Goal: Information Seeking & Learning: Check status

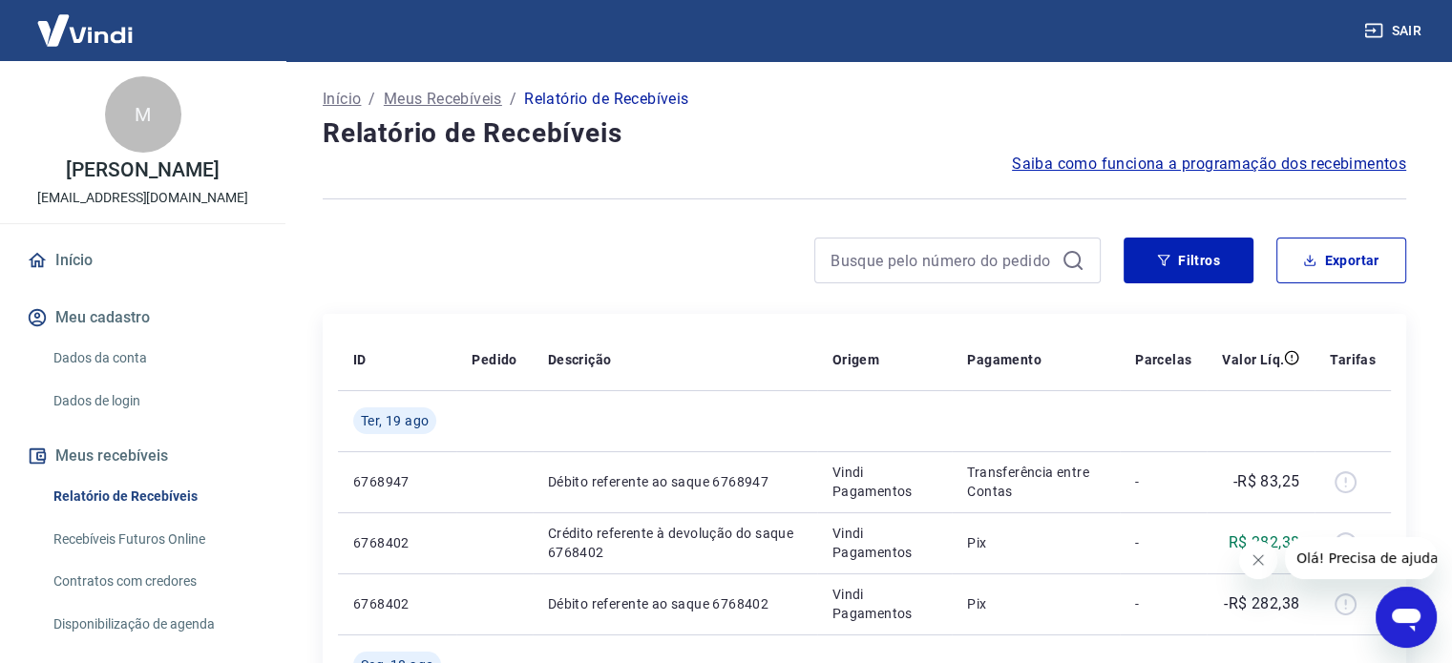
click at [1262, 556] on icon "Fechar mensagem da empresa" at bounding box center [1257, 560] width 15 height 15
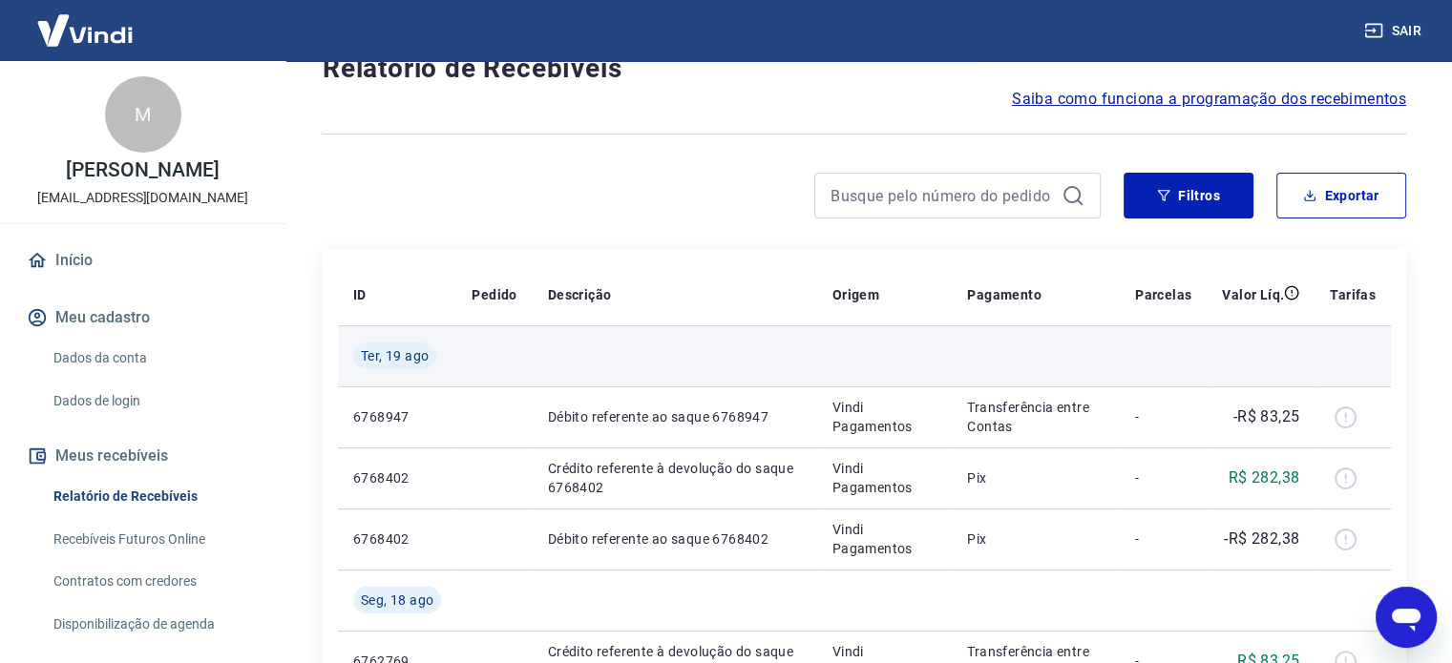
scroll to position [95, 0]
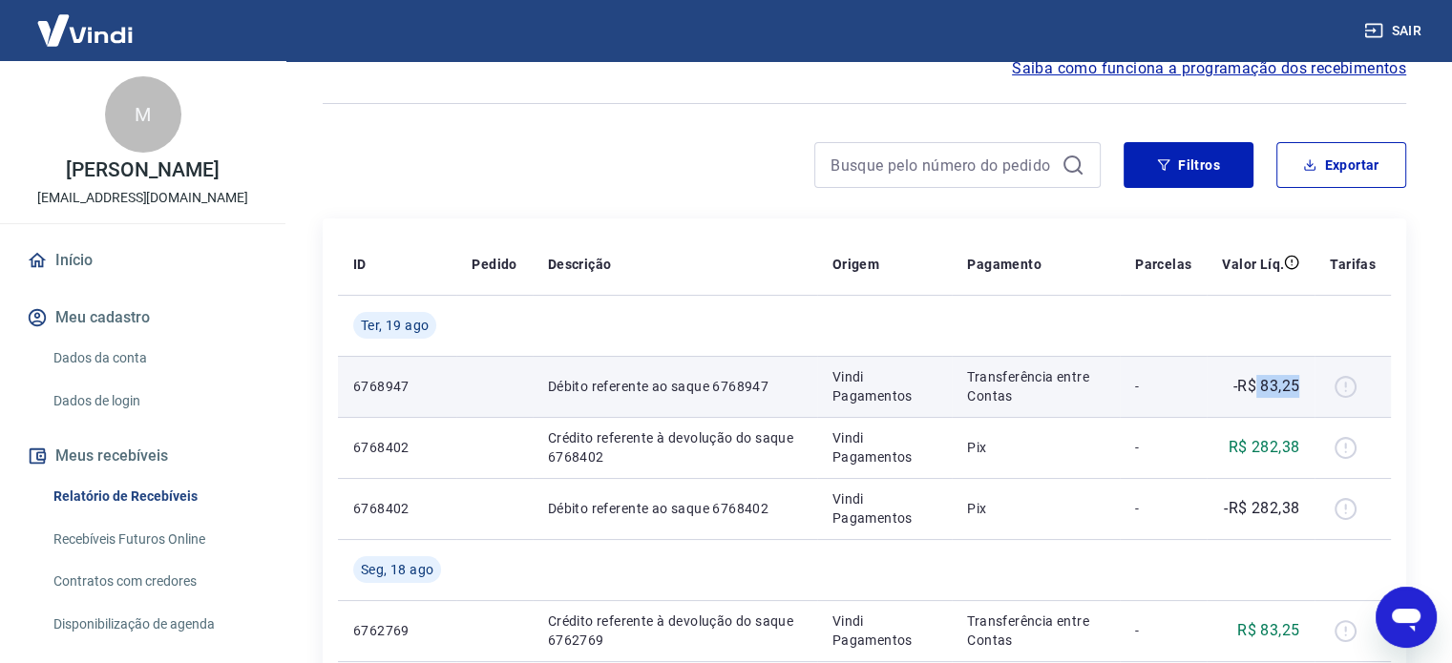
drag, startPoint x: 1257, startPoint y: 386, endPoint x: 1305, endPoint y: 384, distance: 47.8
click at [1305, 384] on td "-R$ 83,25" at bounding box center [1260, 386] width 108 height 61
click at [1319, 393] on td at bounding box center [1352, 386] width 76 height 61
click at [1012, 390] on p "Transferência entre Contas" at bounding box center [1035, 386] width 137 height 38
click at [1340, 386] on div at bounding box center [1353, 386] width 46 height 31
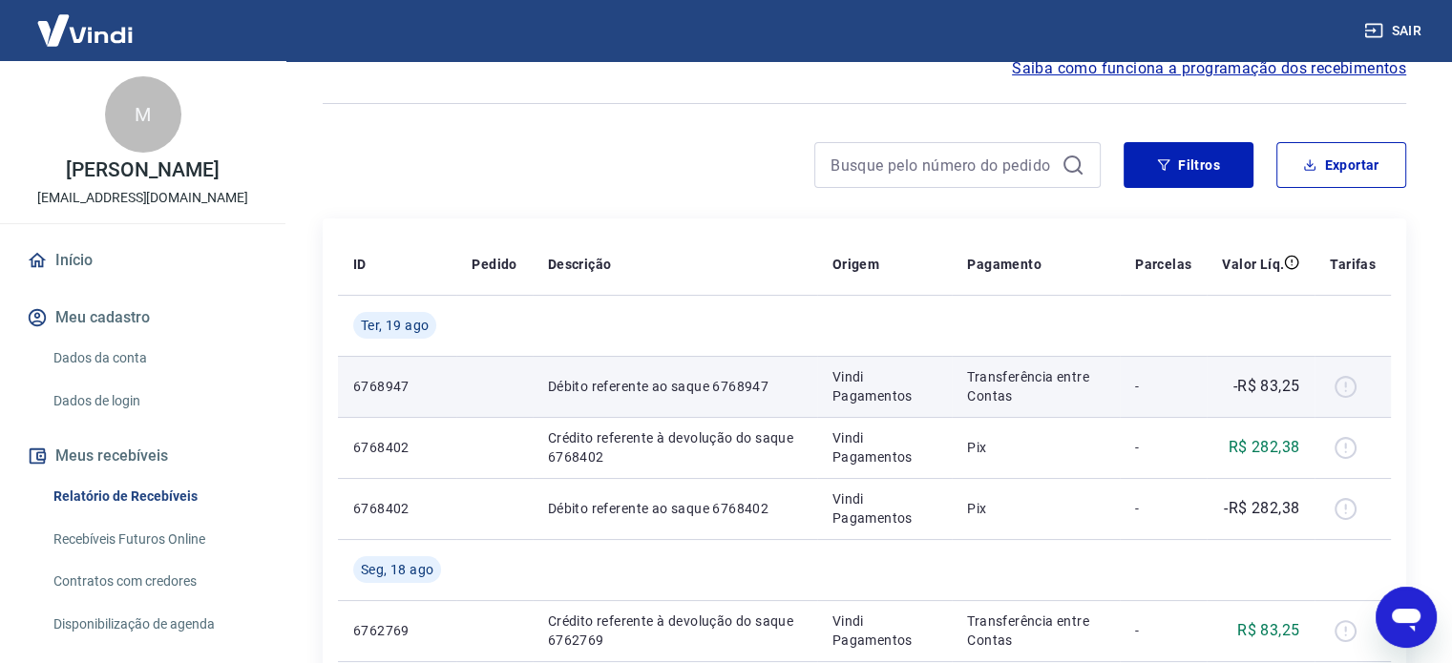
click at [1340, 386] on div at bounding box center [1353, 386] width 46 height 31
drag, startPoint x: 1237, startPoint y: 382, endPoint x: 1307, endPoint y: 384, distance: 69.7
click at [1307, 384] on td "-R$ 83,25" at bounding box center [1260, 386] width 108 height 61
click at [1319, 385] on td at bounding box center [1352, 386] width 76 height 61
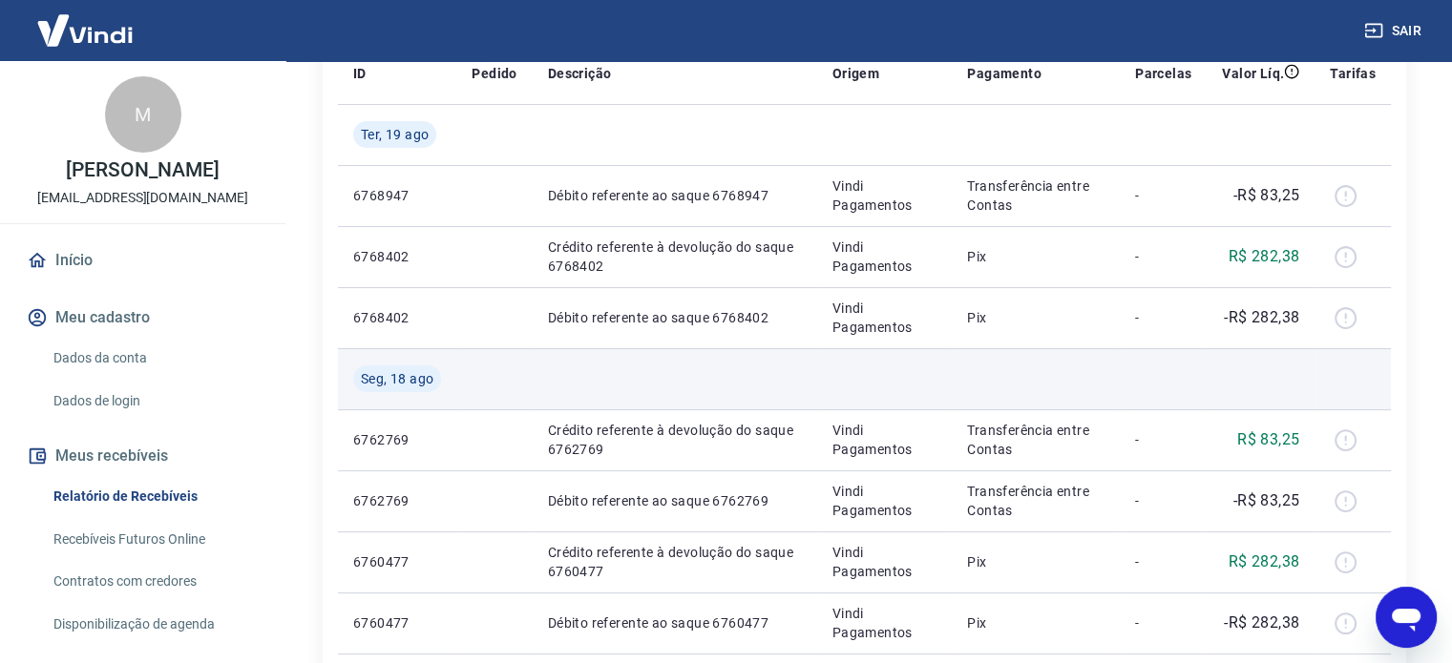
scroll to position [191, 0]
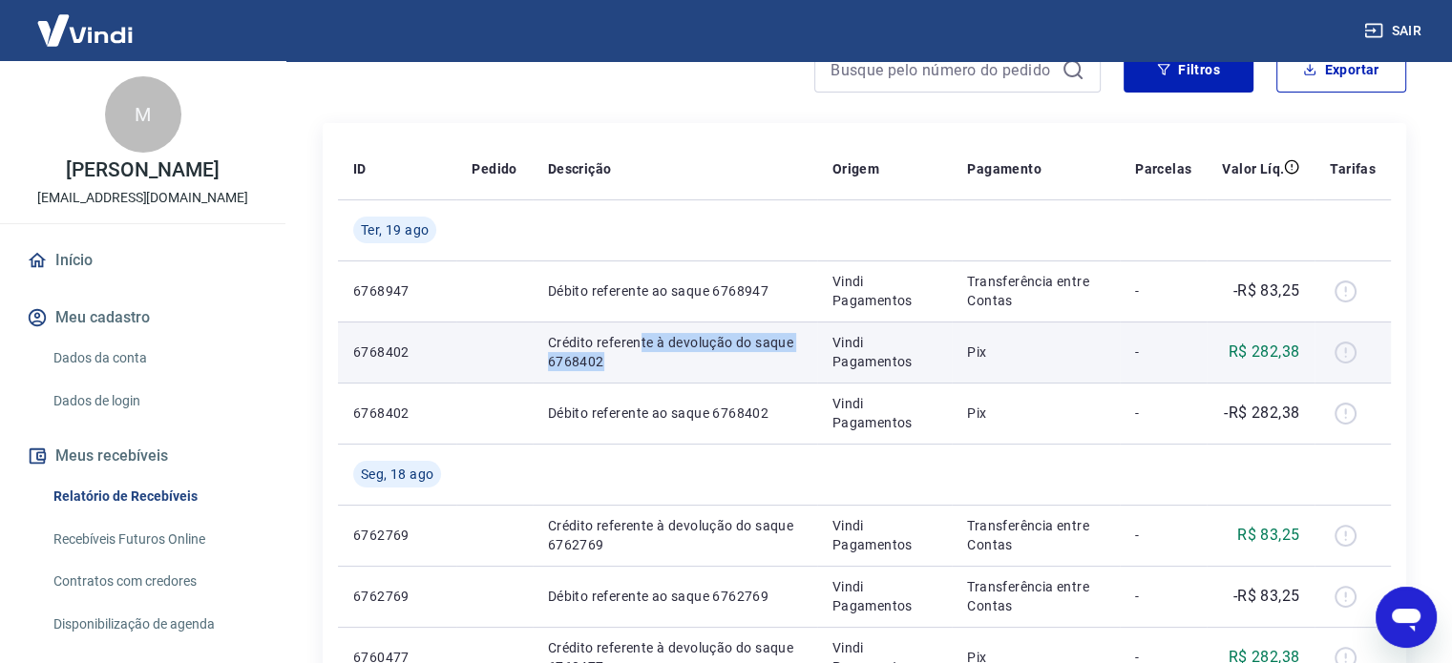
drag, startPoint x: 641, startPoint y: 346, endPoint x: 808, endPoint y: 365, distance: 168.0
click at [806, 361] on td "Crédito referente à devolução do saque 6768402" at bounding box center [675, 352] width 284 height 61
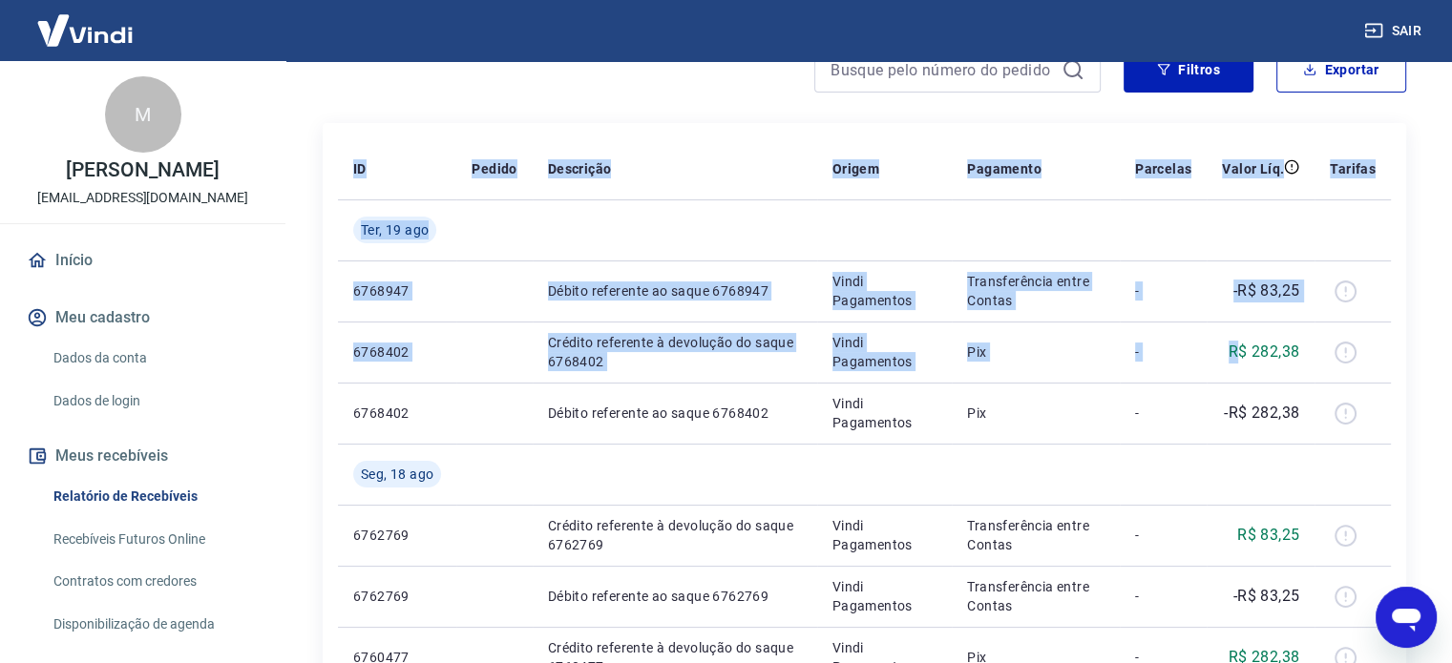
drag, startPoint x: 1242, startPoint y: 362, endPoint x: 1405, endPoint y: 348, distance: 163.8
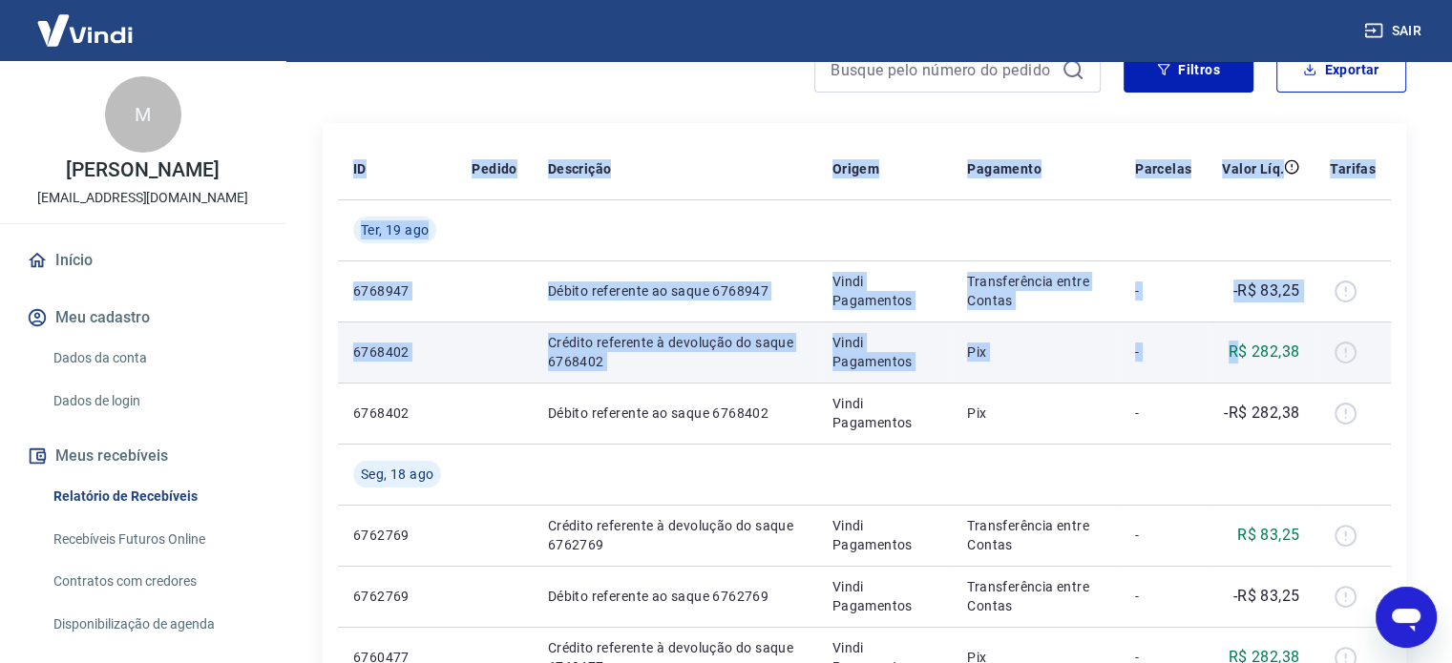
click at [1360, 355] on div at bounding box center [1353, 352] width 46 height 31
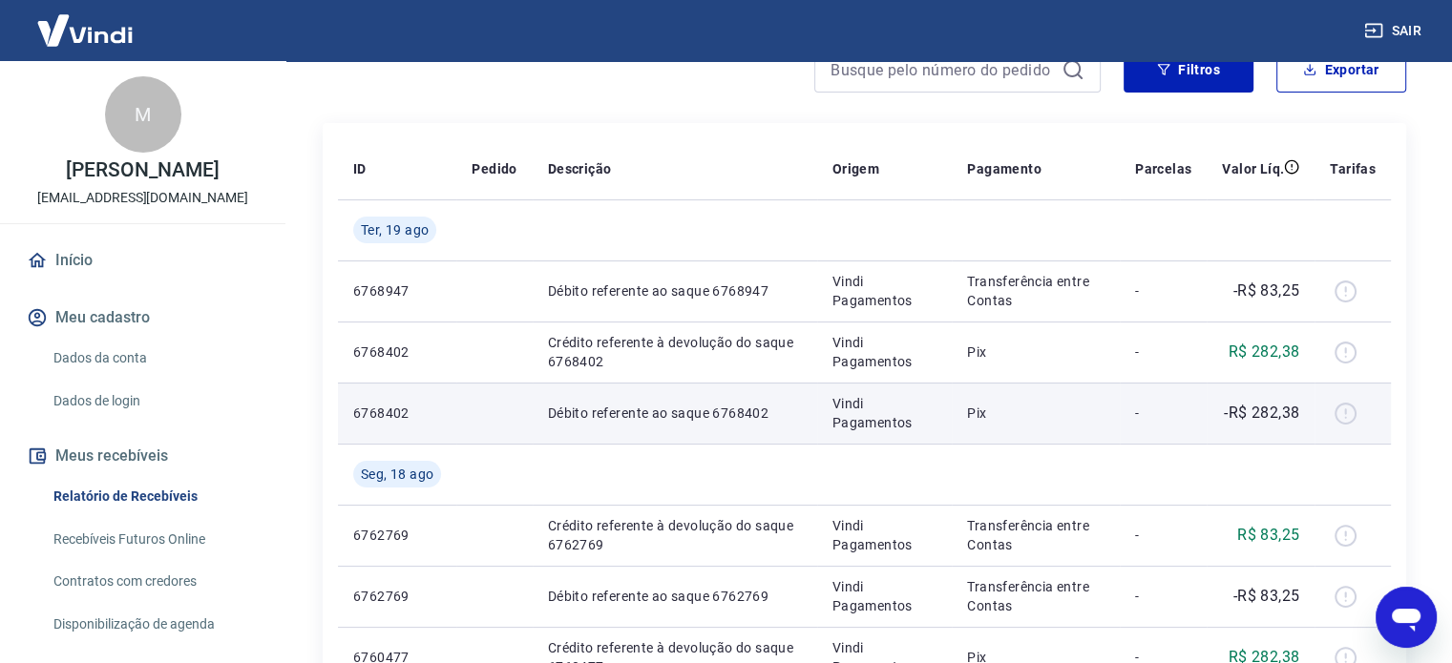
drag, startPoint x: 542, startPoint y: 370, endPoint x: 551, endPoint y: 392, distance: 23.6
click at [542, 373] on td "Crédito referente à devolução do saque 6768402" at bounding box center [675, 352] width 284 height 61
drag, startPoint x: 735, startPoint y: 411, endPoint x: 985, endPoint y: 421, distance: 250.2
click at [975, 420] on tr "6768402 Débito referente ao saque 6768402 Vindi Pagamentos Pix - -R$ 282,38" at bounding box center [864, 413] width 1053 height 61
drag, startPoint x: 1098, startPoint y: 434, endPoint x: 1241, endPoint y: 434, distance: 143.2
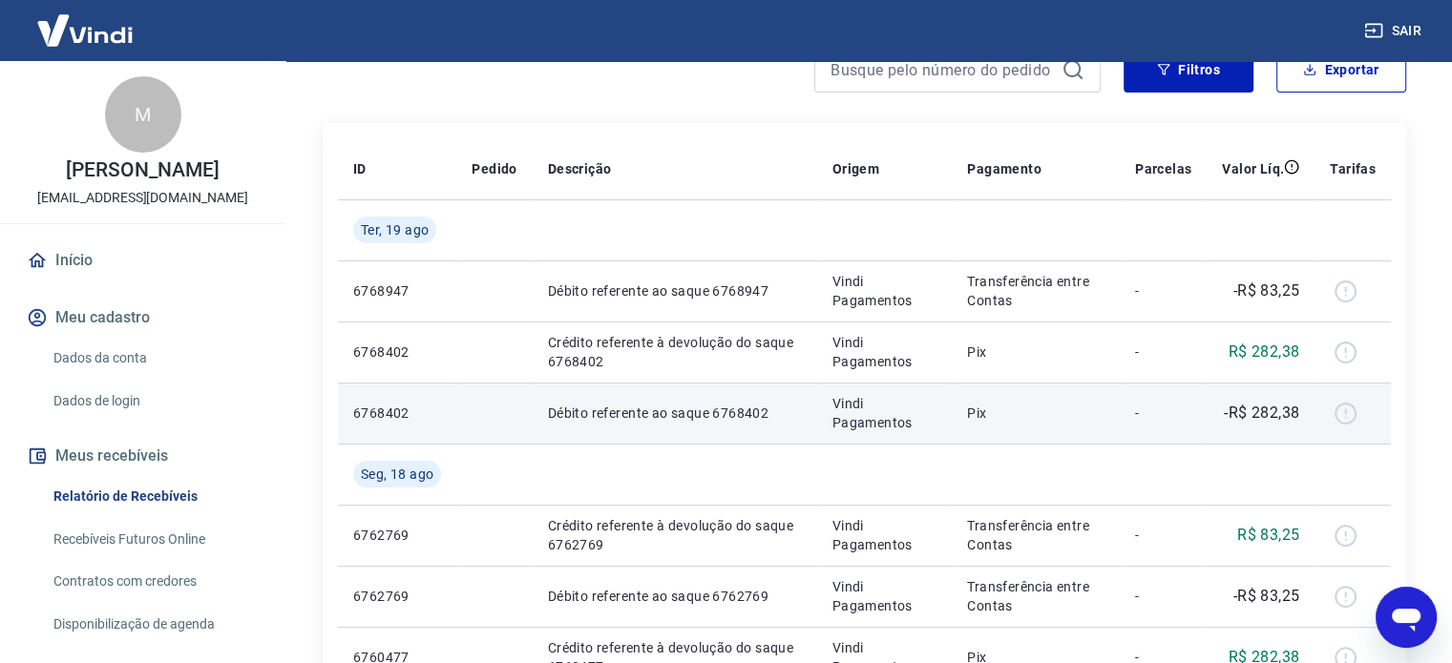
click at [1132, 434] on tr "6768402 Débito referente ao saque 6768402 Vindi Pagamentos Pix - -R$ 282,38" at bounding box center [864, 413] width 1053 height 61
drag, startPoint x: 1203, startPoint y: 417, endPoint x: 1323, endPoint y: 417, distance: 120.3
click at [1323, 417] on tr "6768402 Débito referente ao saque 6768402 Vindi Pagamentos Pix - -R$ 282,38" at bounding box center [864, 413] width 1053 height 61
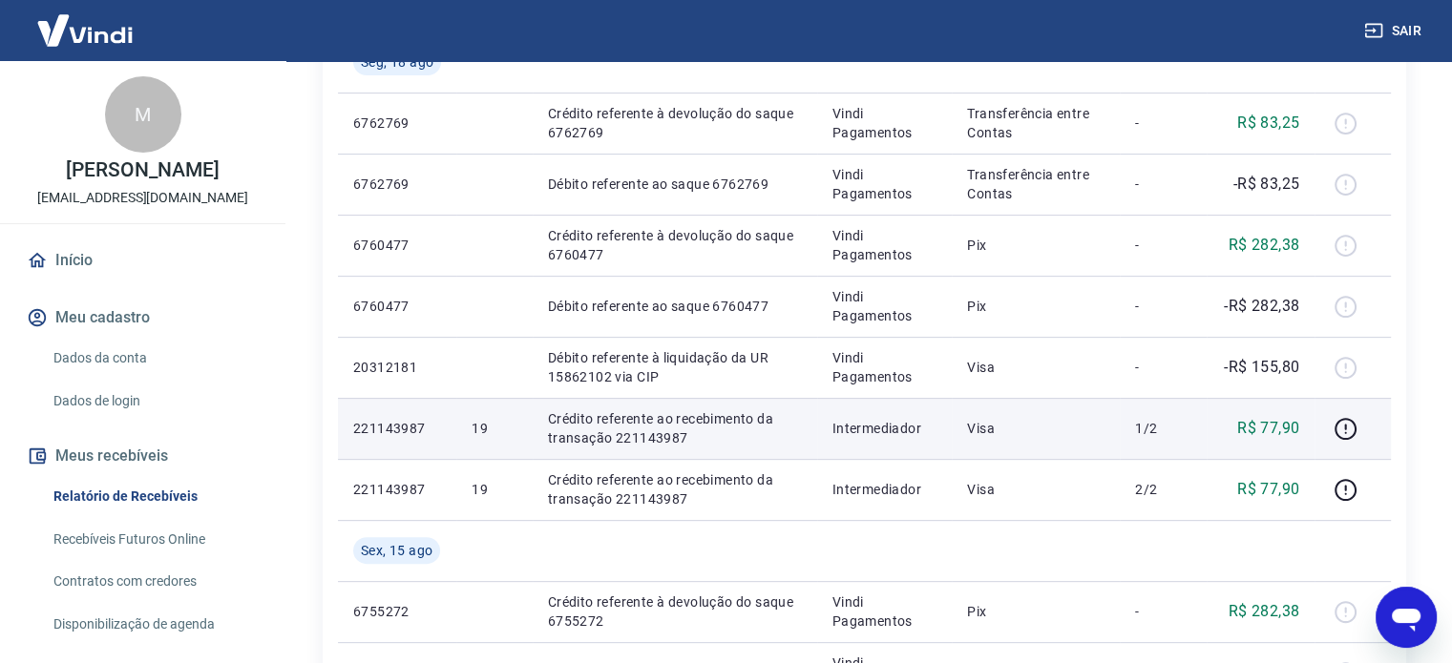
scroll to position [573, 0]
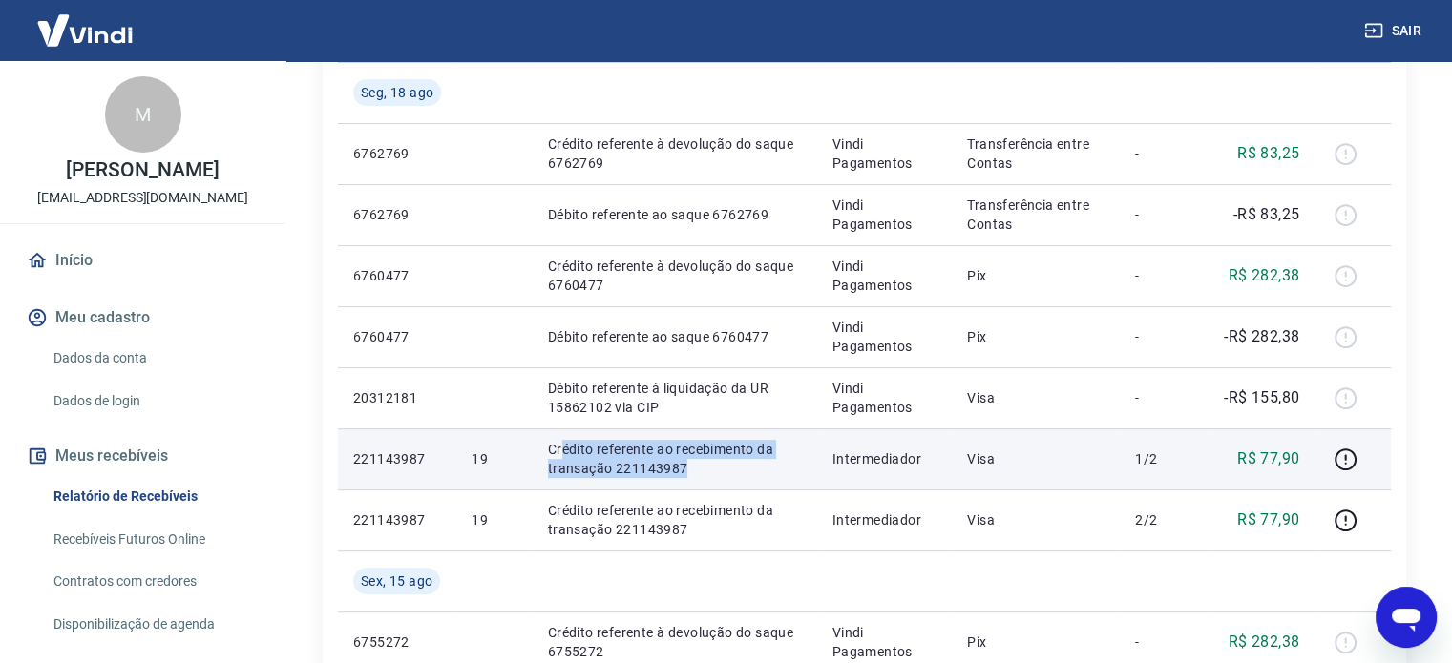
drag, startPoint x: 564, startPoint y: 445, endPoint x: 733, endPoint y: 469, distance: 170.6
click at [733, 469] on p "Crédito referente ao recebimento da transação 221143987" at bounding box center [675, 459] width 254 height 38
click at [739, 475] on p "Crédito referente ao recebimento da transação 221143987" at bounding box center [675, 459] width 254 height 38
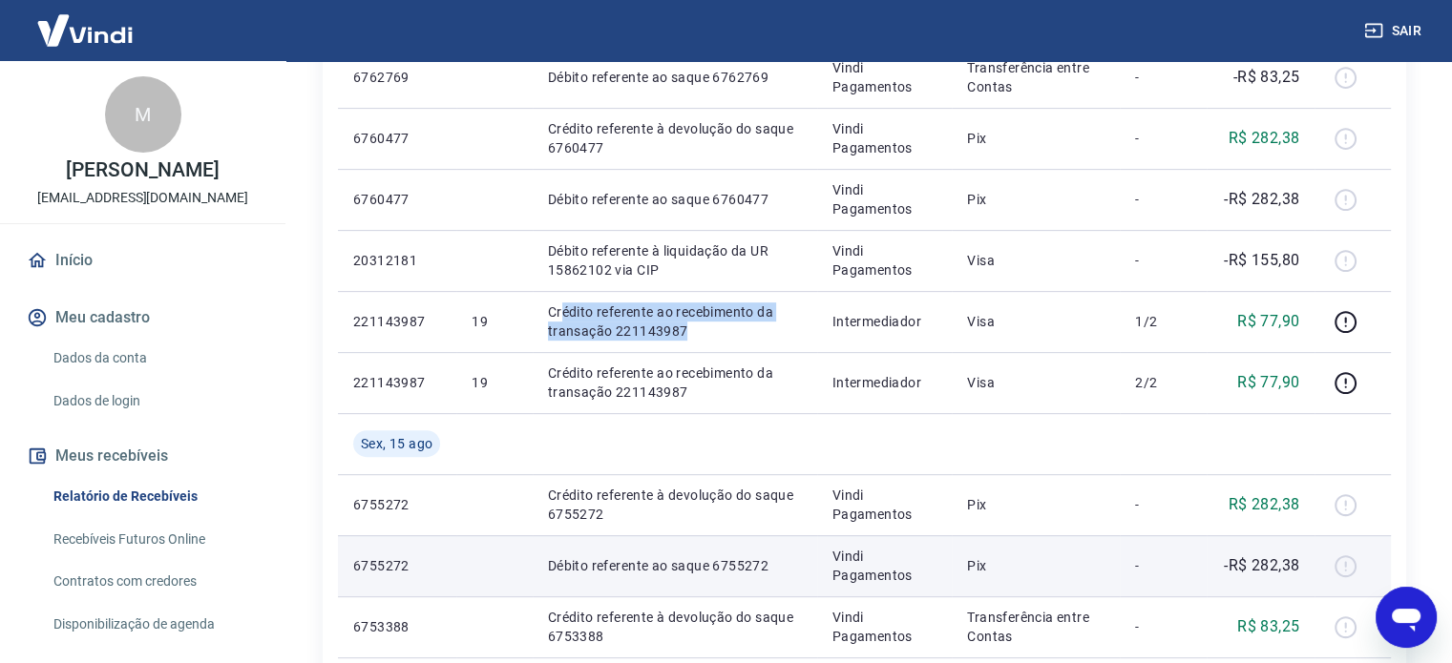
scroll to position [954, 0]
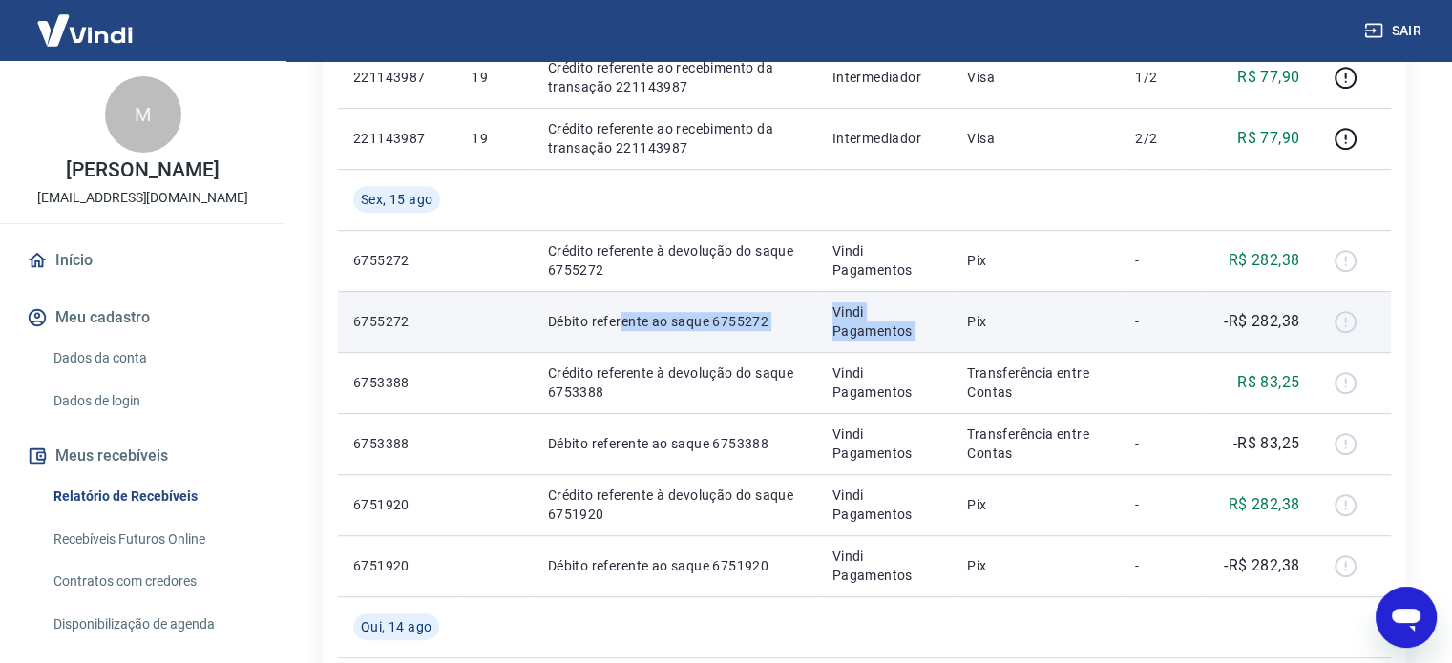
drag, startPoint x: 621, startPoint y: 324, endPoint x: 1046, endPoint y: 331, distance: 424.8
click at [967, 324] on tr "6755272 Débito referente ao saque 6755272 Vindi Pagamentos Pix - -R$ 282,38" at bounding box center [864, 321] width 1053 height 61
click at [1050, 331] on td "Pix" at bounding box center [1036, 321] width 168 height 61
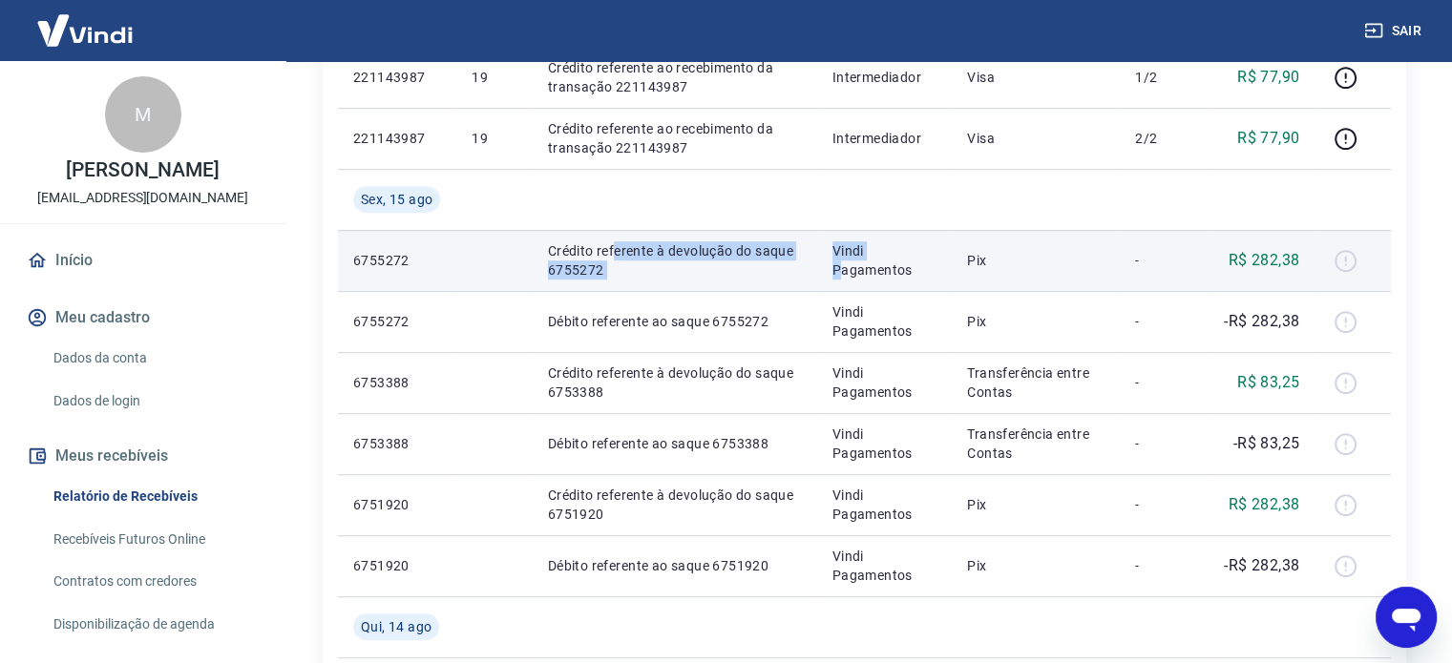
drag, startPoint x: 615, startPoint y: 242, endPoint x: 648, endPoint y: 249, distance: 34.1
click at [838, 270] on tr "6755272 Crédito referente à devolução do saque 6755272 Vindi Pagamentos Pix - R…" at bounding box center [864, 260] width 1053 height 61
drag, startPoint x: 584, startPoint y: 242, endPoint x: 790, endPoint y: 274, distance: 208.5
click at [742, 278] on p "Crédito referente à devolução do saque 6755272" at bounding box center [675, 260] width 254 height 38
drag, startPoint x: 912, startPoint y: 274, endPoint x: 1336, endPoint y: 266, distance: 423.8
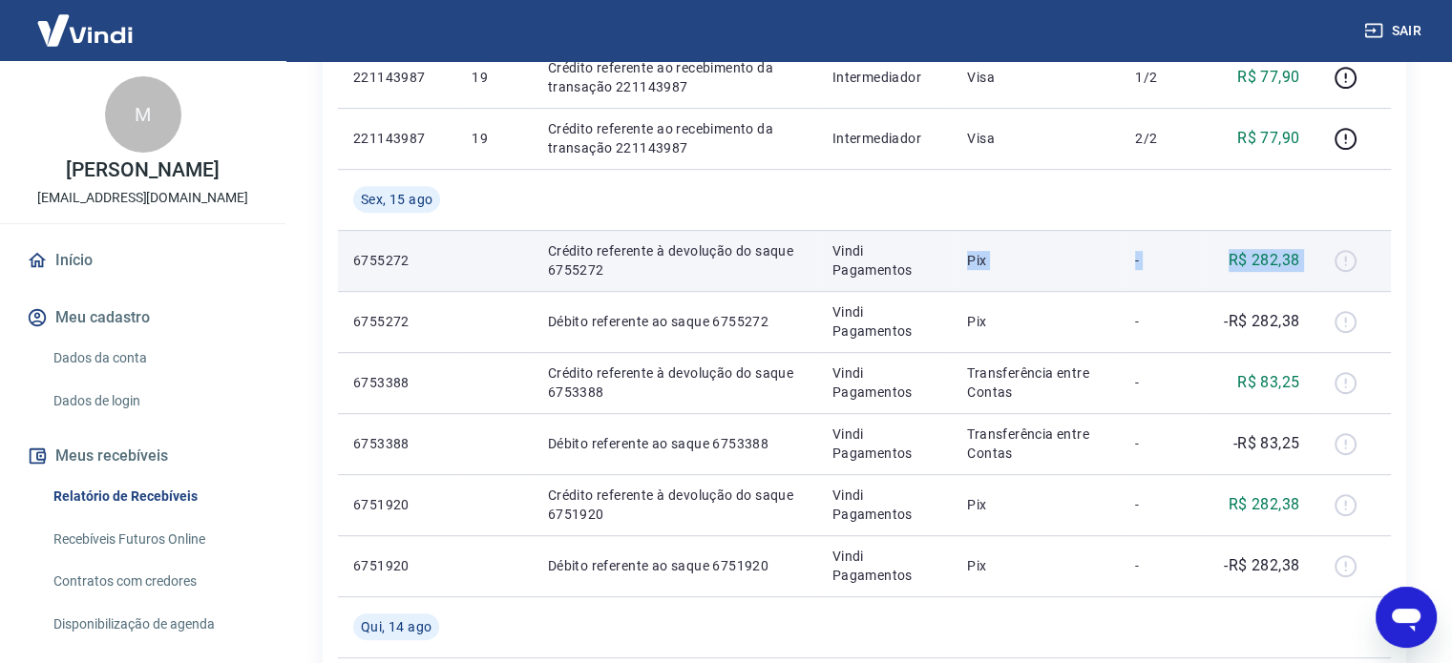
click at [1336, 266] on tr "6755272 Crédito referente à devolução do saque 6755272 Vindi Pagamentos Pix - R…" at bounding box center [864, 260] width 1053 height 61
click at [1340, 257] on div at bounding box center [1353, 260] width 46 height 31
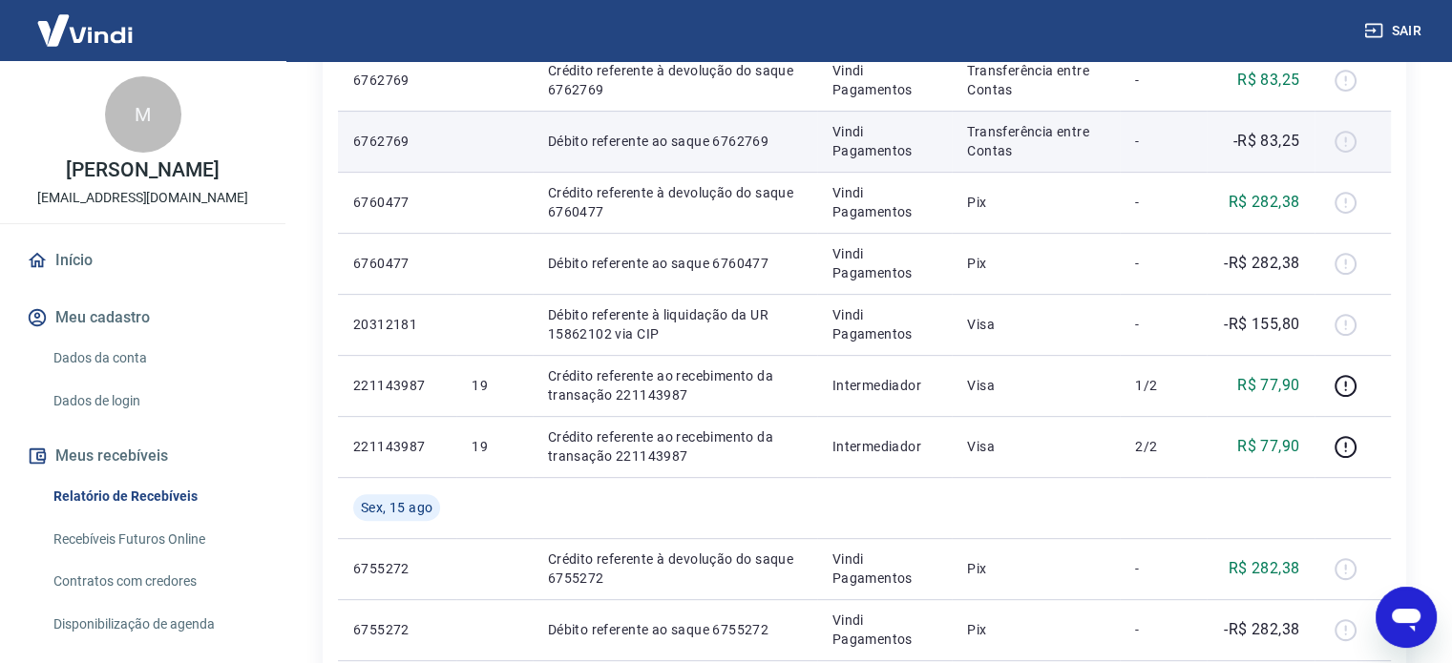
scroll to position [0, 0]
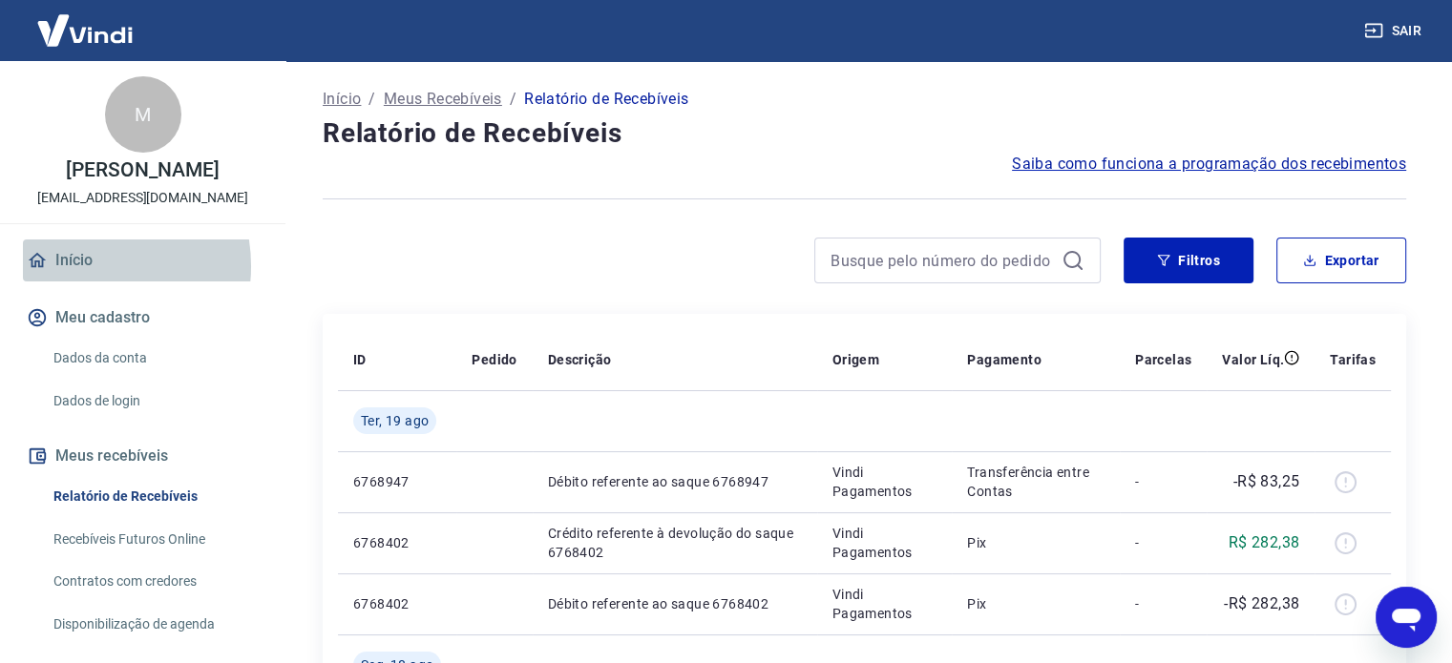
click at [77, 282] on link "Início" at bounding box center [143, 261] width 240 height 42
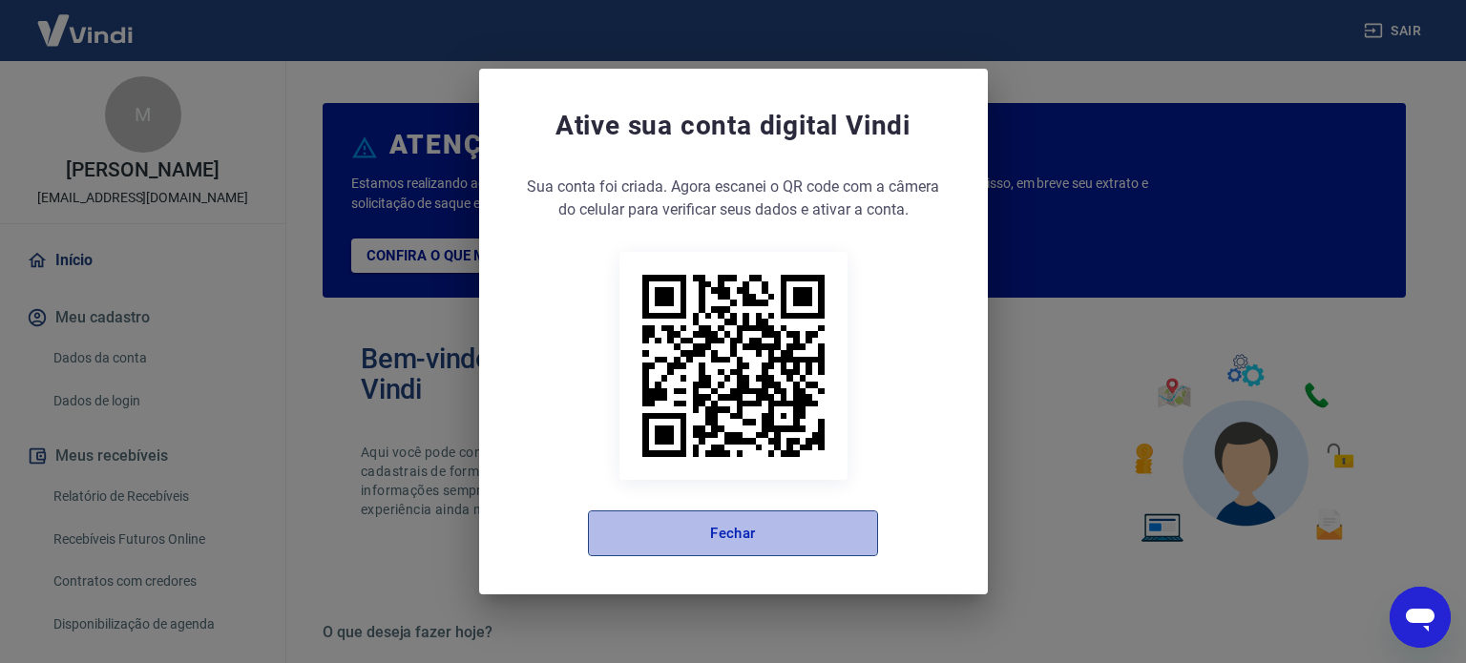
click at [727, 523] on button "Fechar" at bounding box center [733, 534] width 290 height 46
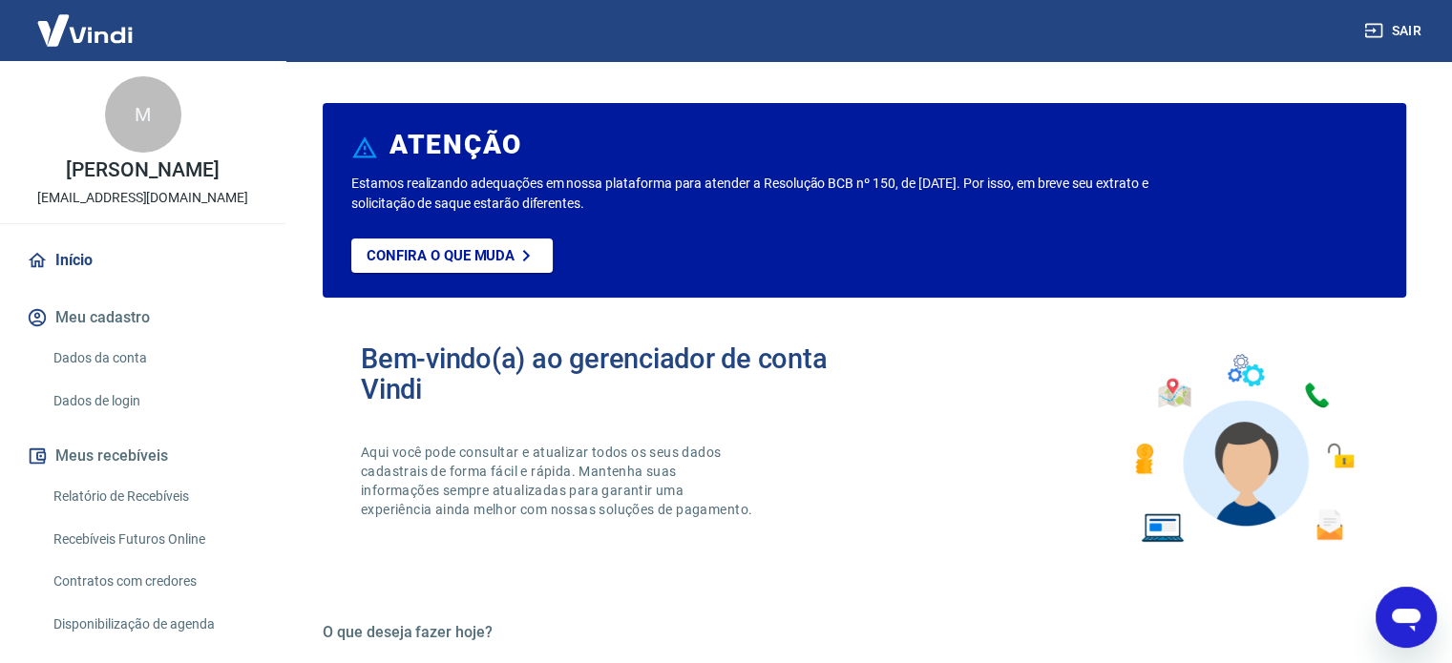
drag, startPoint x: 360, startPoint y: 182, endPoint x: 819, endPoint y: 213, distance: 460.1
click at [819, 213] on div "Estamos realizando adequações em nossa plataforma para atender a Resolução BCB …" at bounding box center [864, 236] width 1026 height 124
click at [796, 184] on p "Estamos realizando adequações em nossa plataforma para atender a Resolução BCB …" at bounding box center [761, 194] width 821 height 40
click at [480, 258] on p "Confira o que muda" at bounding box center [440, 255] width 148 height 17
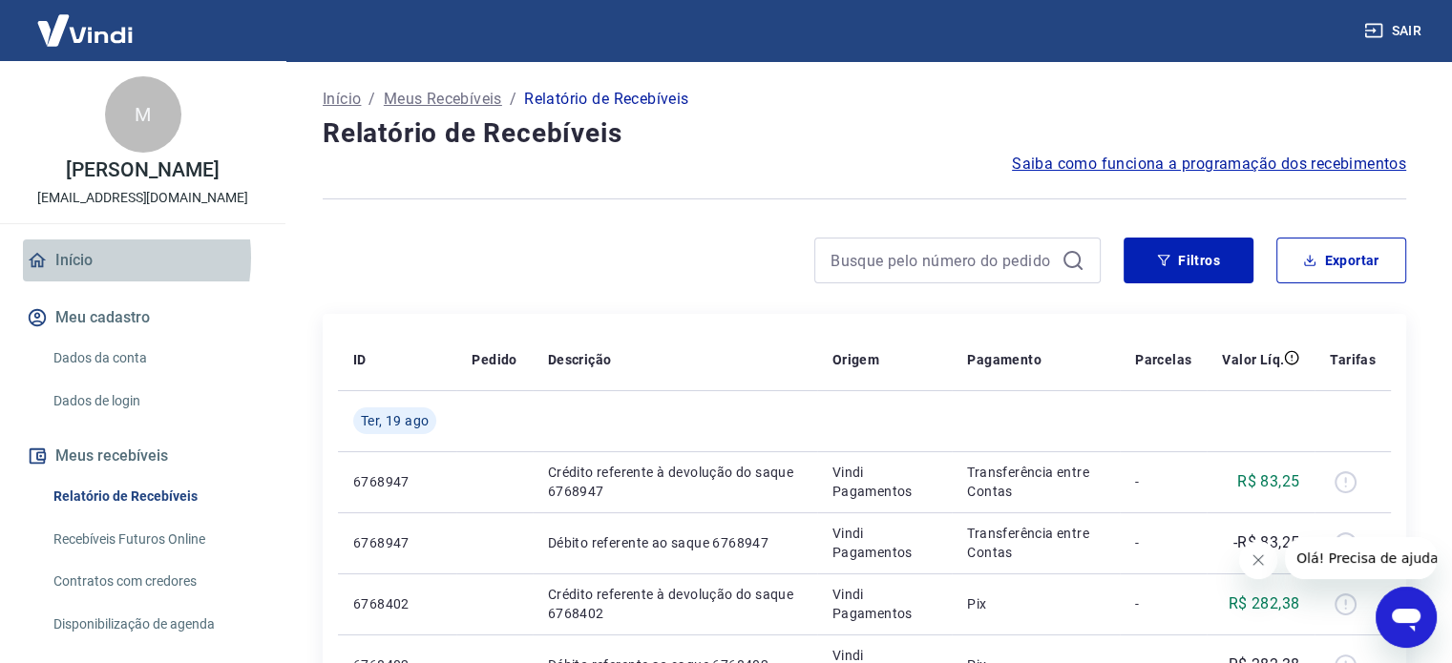
click at [84, 278] on link "Início" at bounding box center [143, 261] width 240 height 42
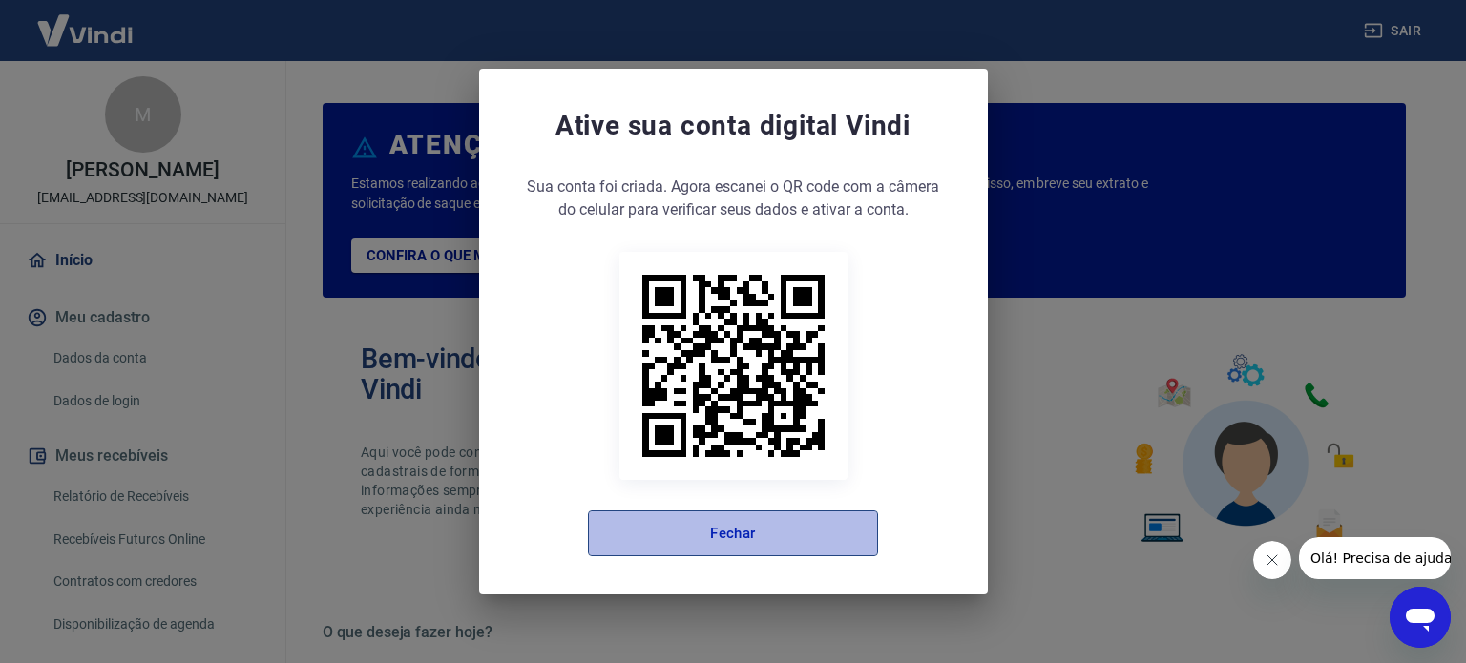
click at [764, 515] on button "Fechar" at bounding box center [733, 534] width 290 height 46
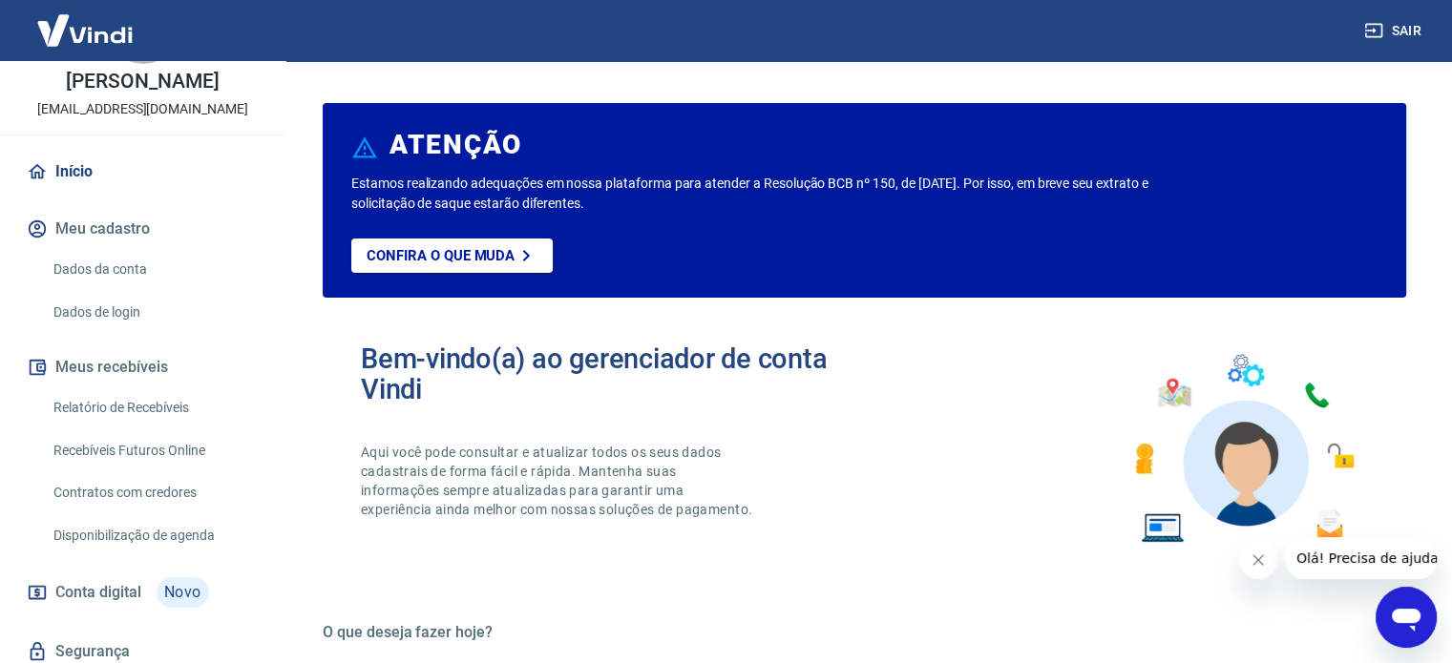
scroll to position [176, 0]
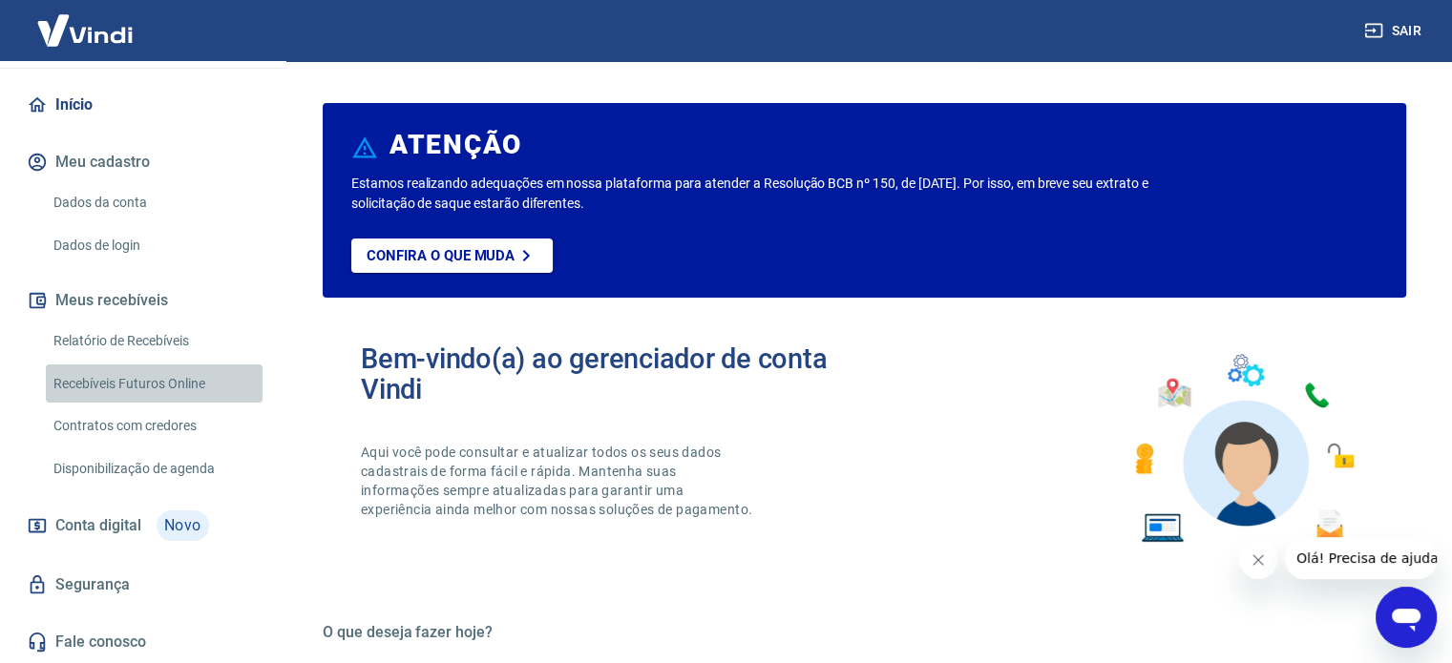
click at [160, 388] on link "Recebíveis Futuros Online" at bounding box center [154, 384] width 217 height 39
